Goal: Information Seeking & Learning: Learn about a topic

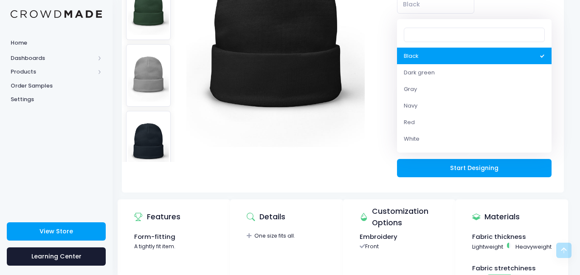
scroll to position [172, 3]
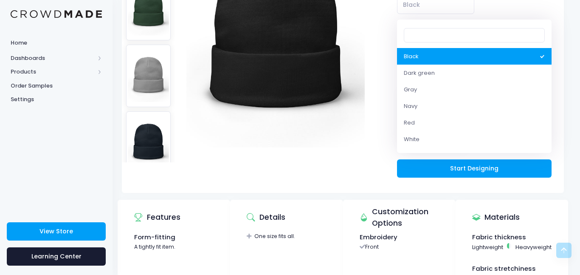
click at [415, 31] on input "Search" at bounding box center [474, 35] width 140 height 14
click at [365, 80] on img at bounding box center [275, 34] width 178 height 255
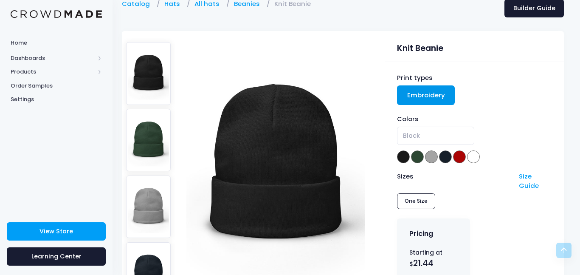
scroll to position [0, 3]
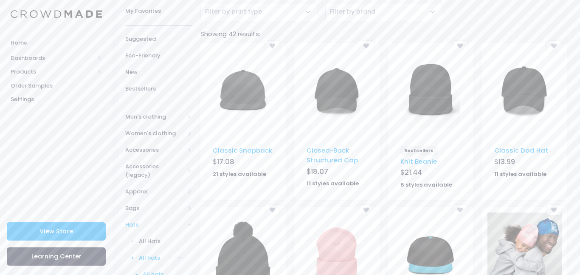
scroll to position [71, 0]
click at [230, 106] on img at bounding box center [242, 91] width 59 height 85
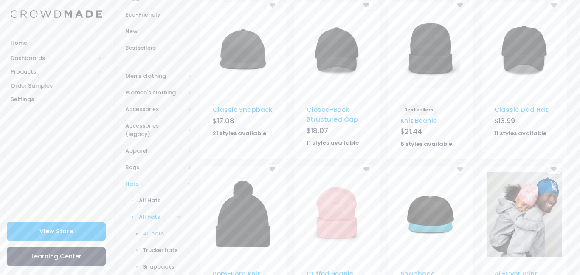
scroll to position [115, 0]
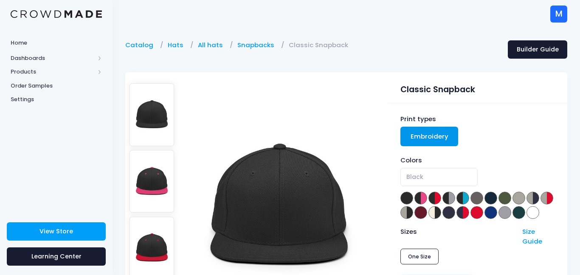
click at [461, 197] on span at bounding box center [462, 197] width 13 height 13
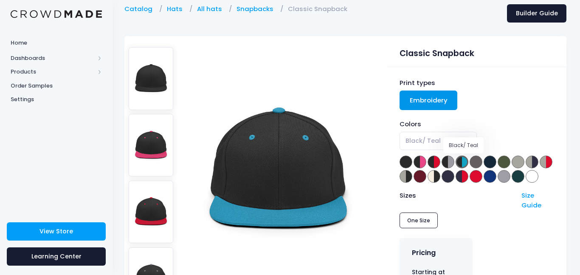
scroll to position [32, 1]
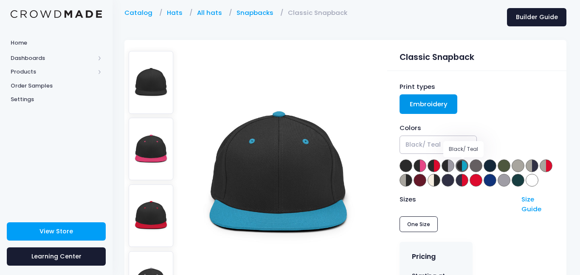
click at [421, 143] on span "Black/ Teal" at bounding box center [422, 144] width 35 height 9
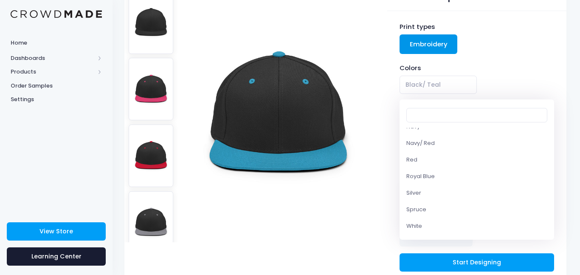
scroll to position [93, 1]
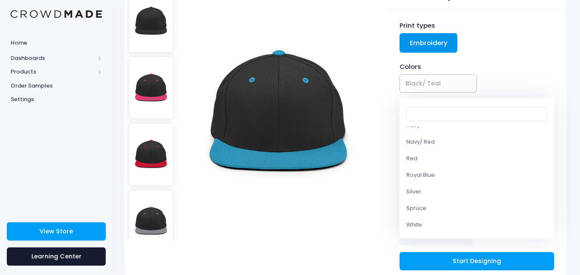
select select "Royal Blue"
